Goal: Entertainment & Leisure: Consume media (video, audio)

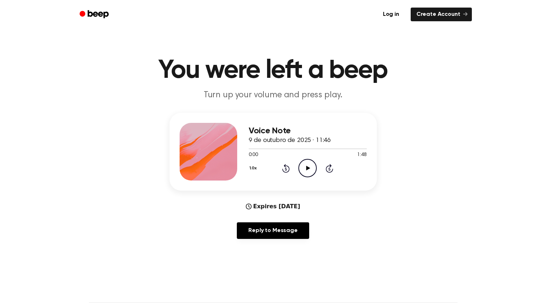
click at [301, 168] on icon "Play Audio" at bounding box center [308, 168] width 18 height 18
click at [307, 166] on icon "Pause Audio" at bounding box center [308, 168] width 18 height 18
click at [287, 167] on icon "Rewind 5 seconds" at bounding box center [286, 167] width 8 height 9
click at [307, 168] on icon at bounding box center [308, 168] width 4 height 5
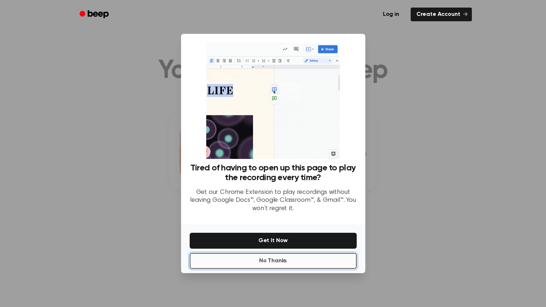
click at [321, 266] on button "No Thanks" at bounding box center [273, 261] width 167 height 16
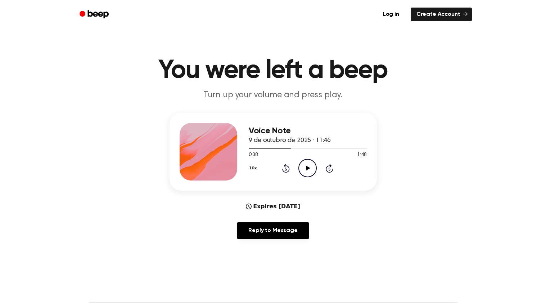
click at [307, 169] on icon at bounding box center [308, 168] width 4 height 5
click at [287, 166] on icon "Rewind 5 seconds" at bounding box center [286, 167] width 8 height 9
click at [287, 166] on icon at bounding box center [286, 168] width 8 height 9
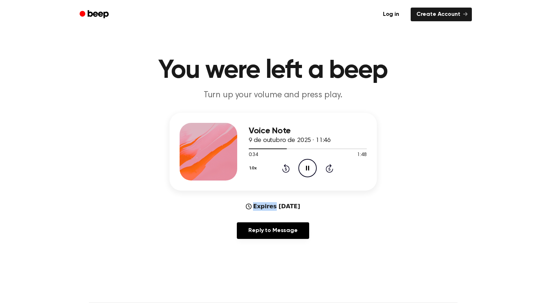
click at [286, 165] on icon at bounding box center [286, 168] width 8 height 9
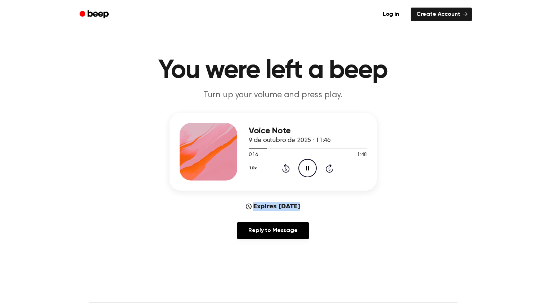
click at [286, 165] on icon at bounding box center [286, 168] width 8 height 9
click at [306, 168] on icon "Pause Audio" at bounding box center [308, 168] width 18 height 18
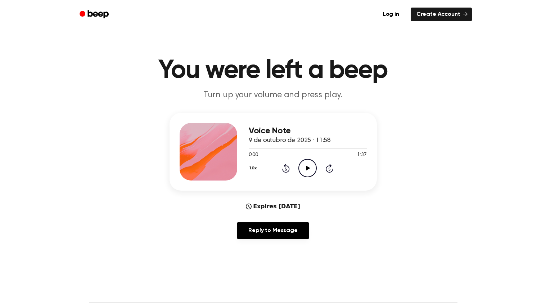
click at [330, 167] on icon at bounding box center [330, 168] width 8 height 9
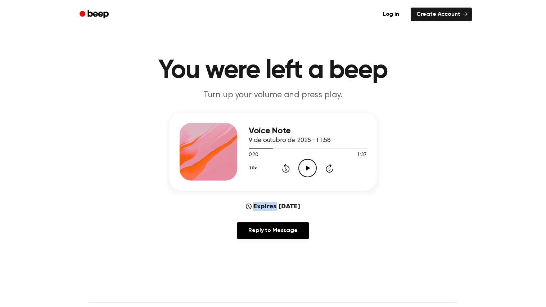
click at [330, 167] on icon at bounding box center [330, 168] width 8 height 9
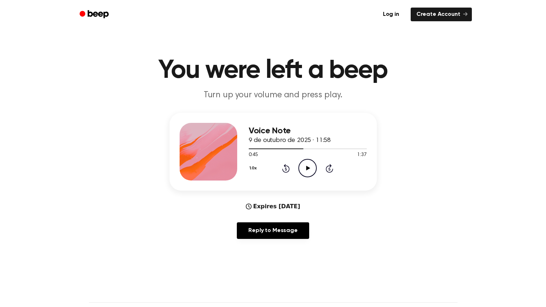
click at [330, 167] on icon at bounding box center [330, 168] width 8 height 9
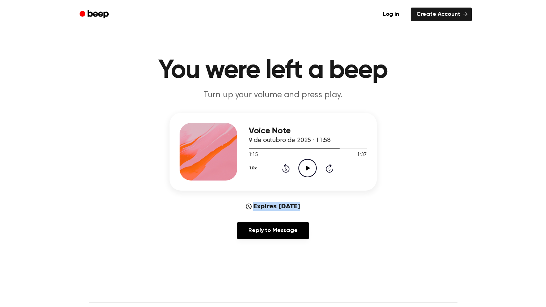
click at [330, 167] on icon at bounding box center [330, 168] width 8 height 9
click at [302, 166] on icon "Play Audio" at bounding box center [308, 168] width 18 height 18
click at [285, 166] on icon at bounding box center [286, 168] width 8 height 9
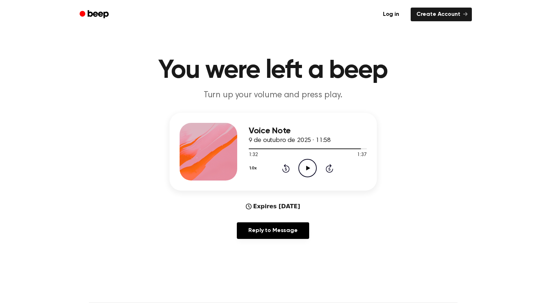
click at [312, 165] on icon "Play Audio" at bounding box center [308, 168] width 18 height 18
click at [287, 167] on icon "Rewind 5 seconds" at bounding box center [286, 167] width 8 height 9
click at [303, 168] on icon "Play Audio" at bounding box center [308, 168] width 18 height 18
